Goal: Find specific page/section: Find specific page/section

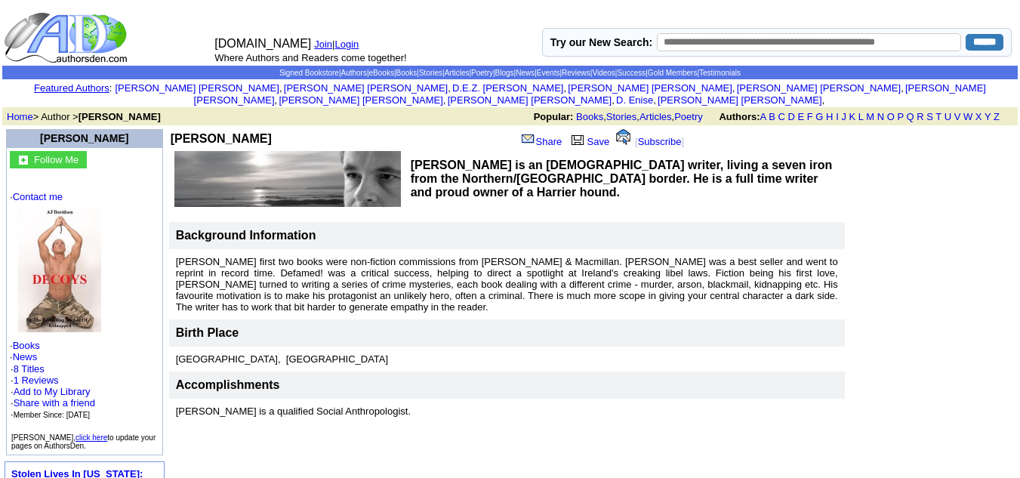
drag, startPoint x: 241, startPoint y: 127, endPoint x: 146, endPoint y: 130, distance: 95.9
click at [171, 130] on td "A J Davidson" at bounding box center [265, 138] width 188 height 19
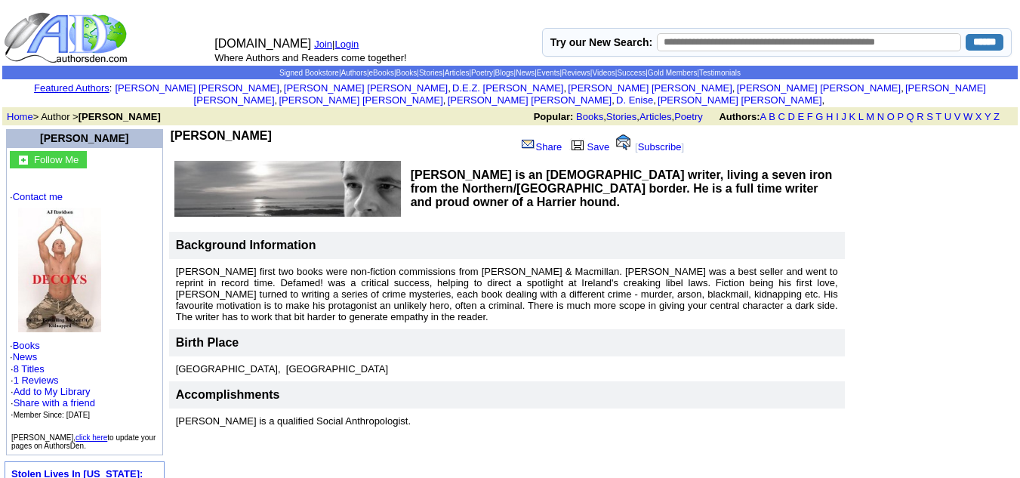
copy b "A J Davidson"
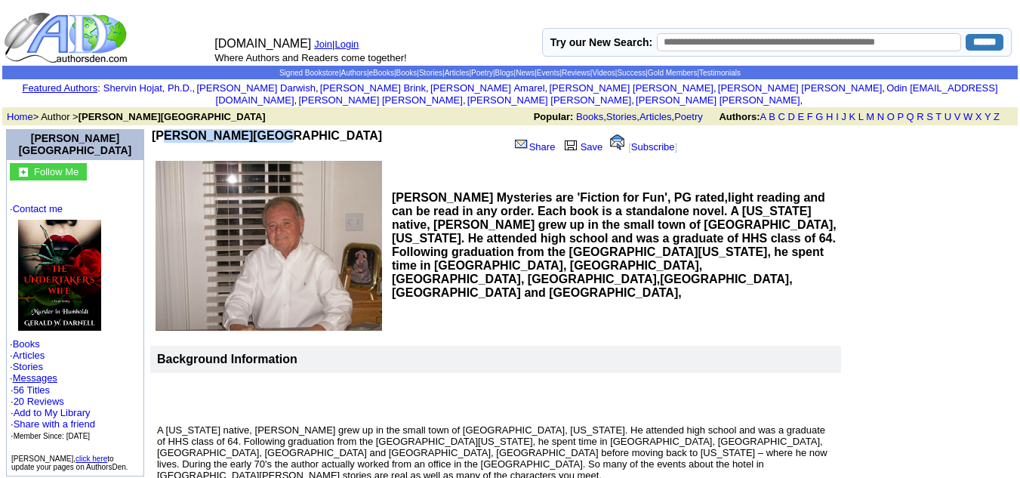
drag, startPoint x: 256, startPoint y: 122, endPoint x: 144, endPoint y: 119, distance: 111.7
click at [152, 129] on td "[PERSON_NAME][GEOGRAPHIC_DATA]" at bounding box center [328, 143] width 353 height 29
copy b "Gerald W Darnell"
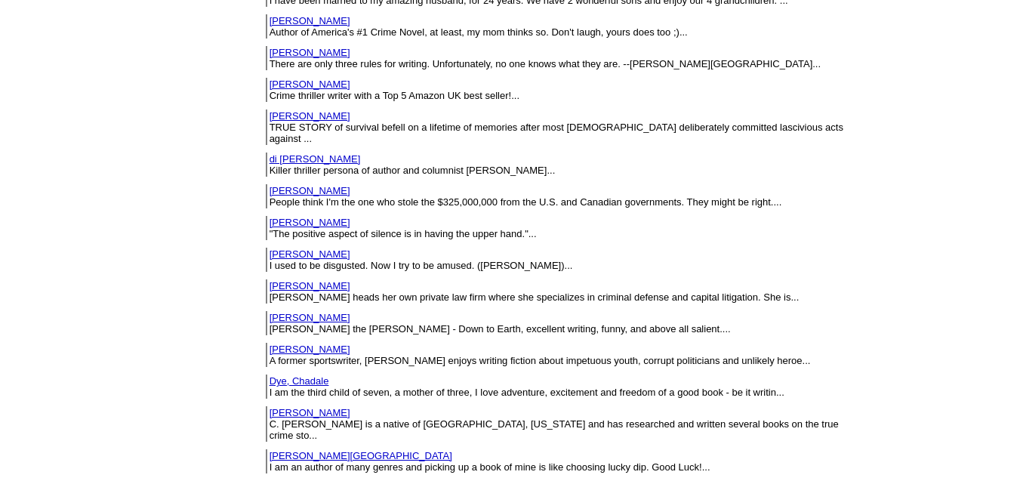
scroll to position [1767, 0]
click at [392, 75] on table "Desforges, Saffina Crime thriller writer with a Top 5 Amazon UK best seller!..." at bounding box center [558, 88] width 589 height 27
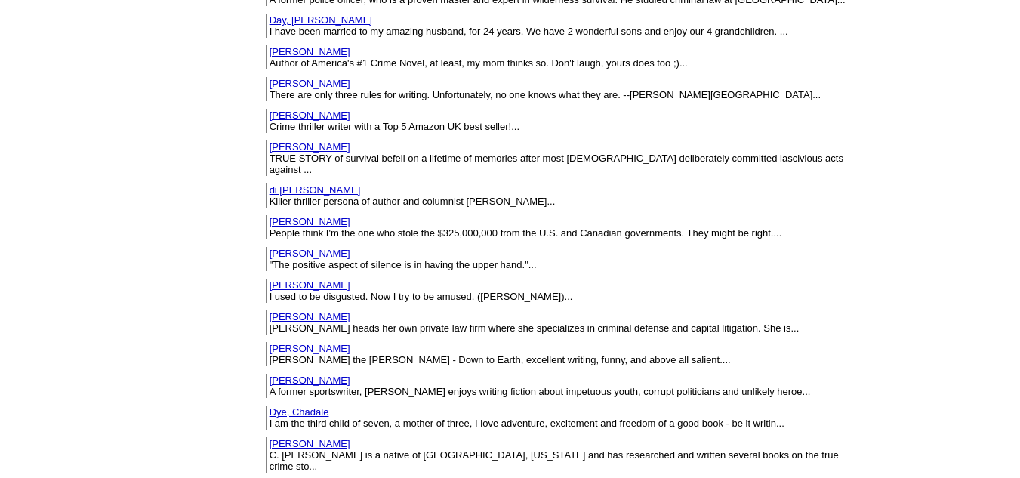
scroll to position [1745, 0]
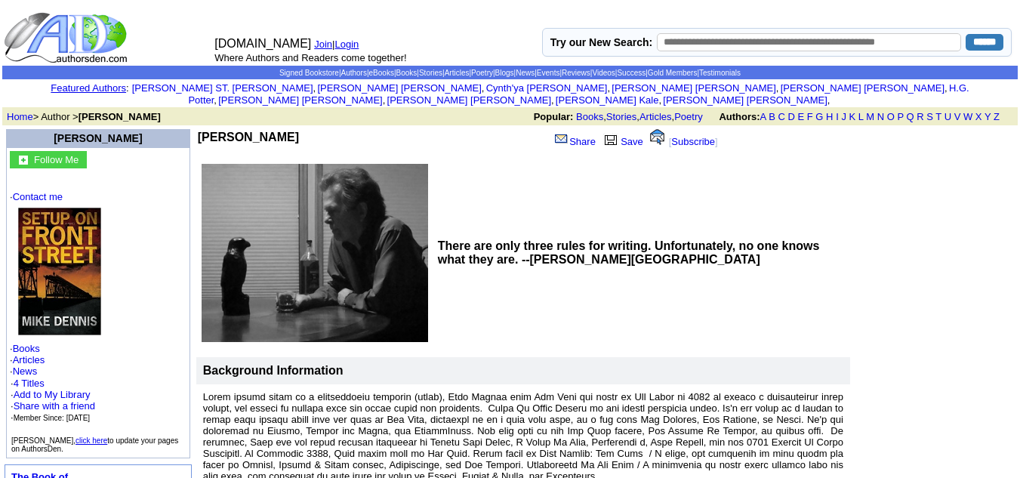
drag, startPoint x: 224, startPoint y: 120, endPoint x: 150, endPoint y: 121, distance: 74.0
click at [198, 129] on td "Mike Dennis" at bounding box center [368, 145] width 340 height 32
copy b "ike Dennis"
click at [253, 112] on td "Popular: Books , Stories , Articles , Poetry Authors: A B C D E F G H I J K L M…" at bounding box center [633, 116] width 761 height 14
drag, startPoint x: 214, startPoint y: 118, endPoint x: 142, endPoint y: 120, distance: 71.7
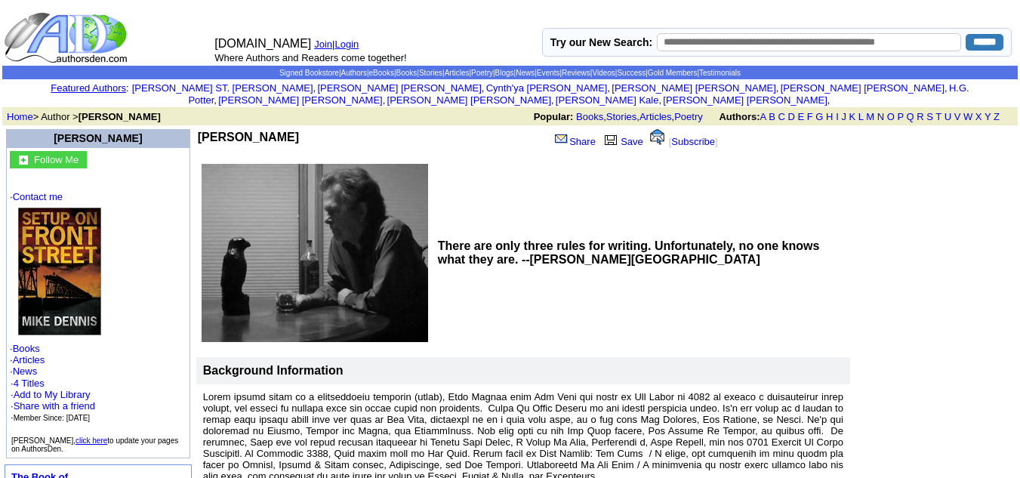
click at [198, 131] on b "Mike Dennis" at bounding box center [248, 137] width 101 height 13
copy b "Mike Dennis"
